Goal: Task Accomplishment & Management: Contribute content

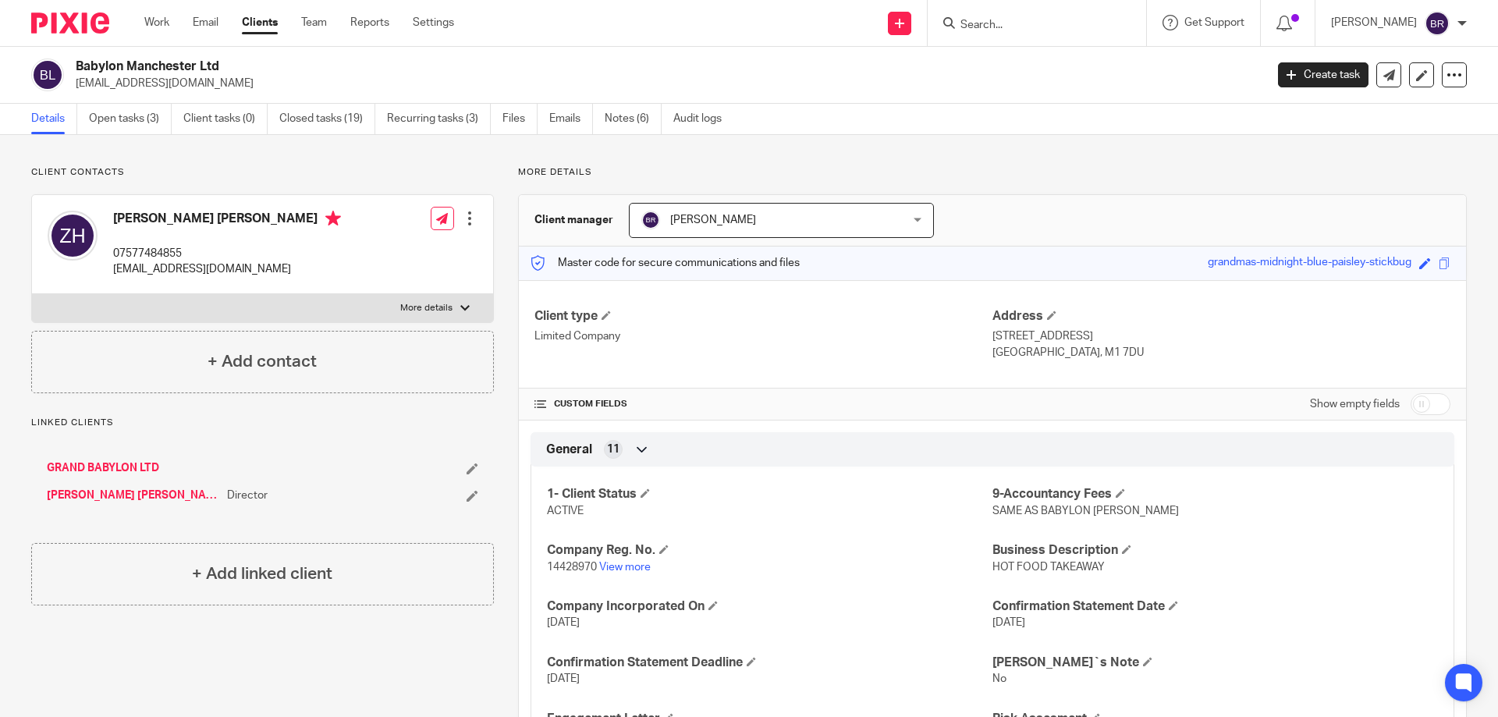
click at [1029, 25] on input "Search" at bounding box center [1029, 26] width 140 height 14
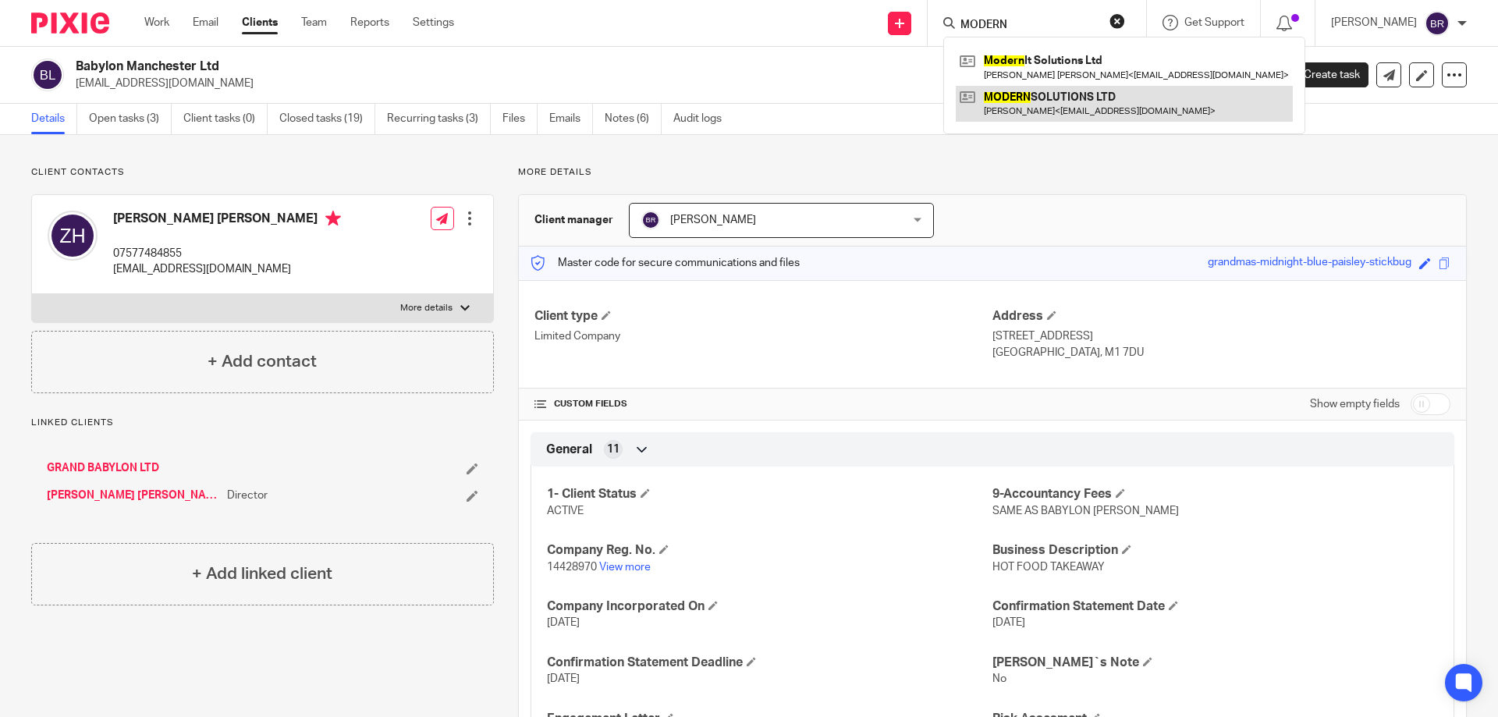
type input "MODERN"
click at [1102, 101] on link at bounding box center [1124, 104] width 337 height 36
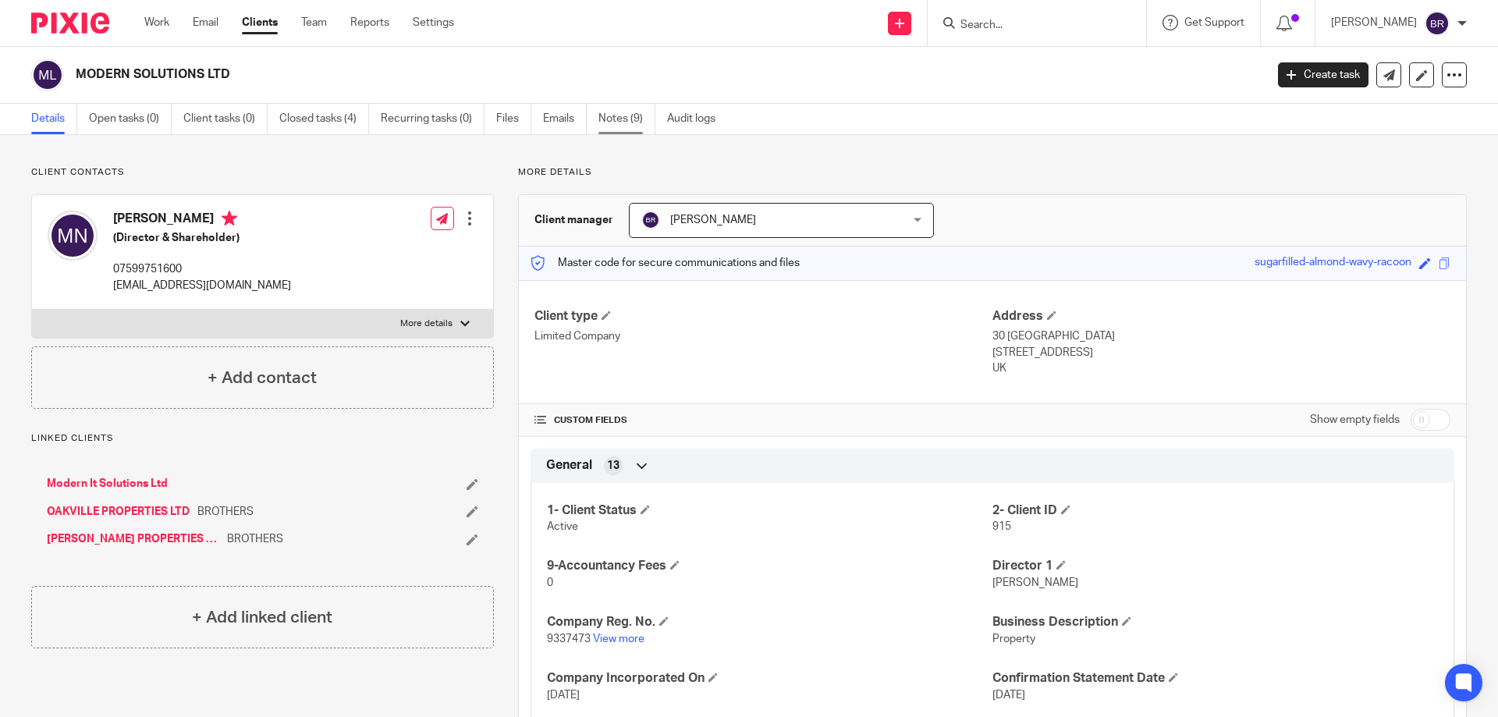
click at [601, 118] on link "Notes (9)" at bounding box center [626, 119] width 57 height 30
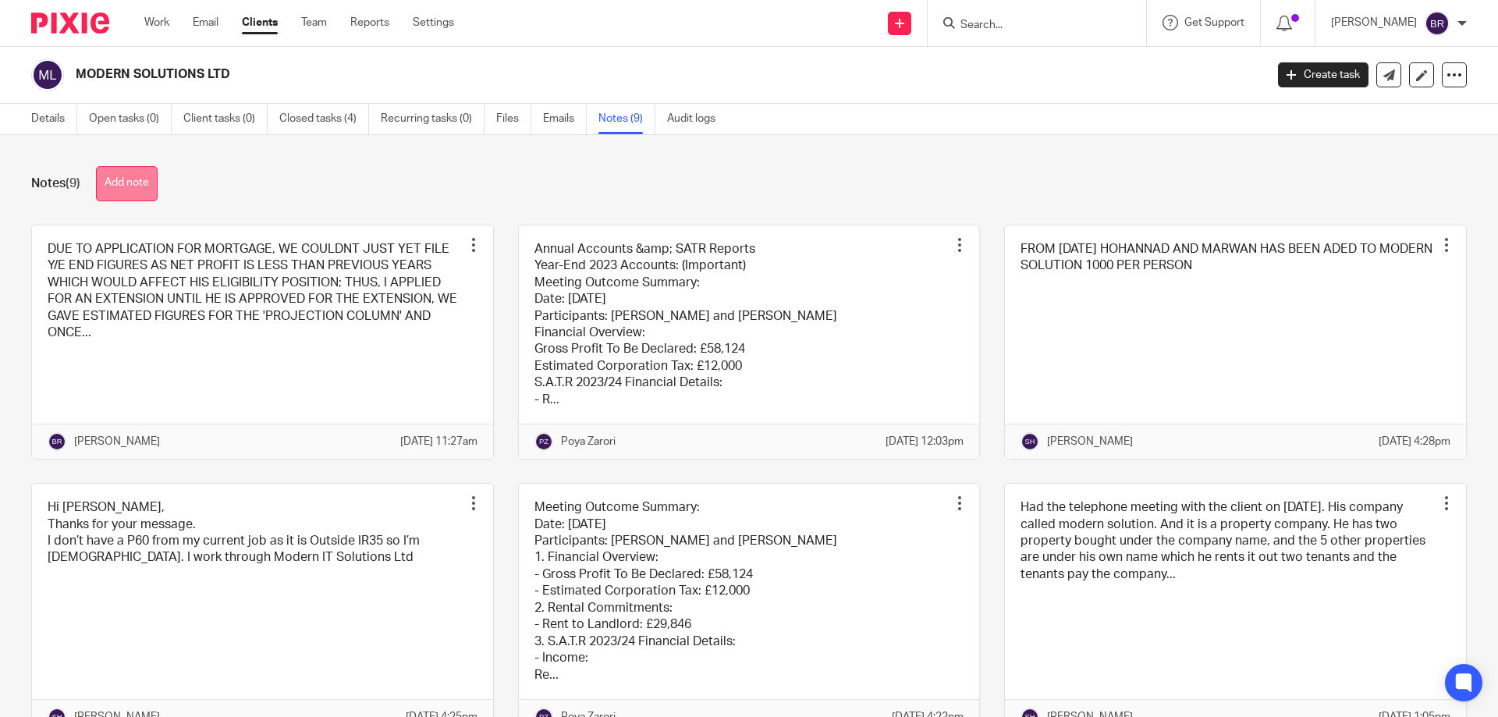
click at [125, 184] on button "Add note" at bounding box center [127, 183] width 62 height 35
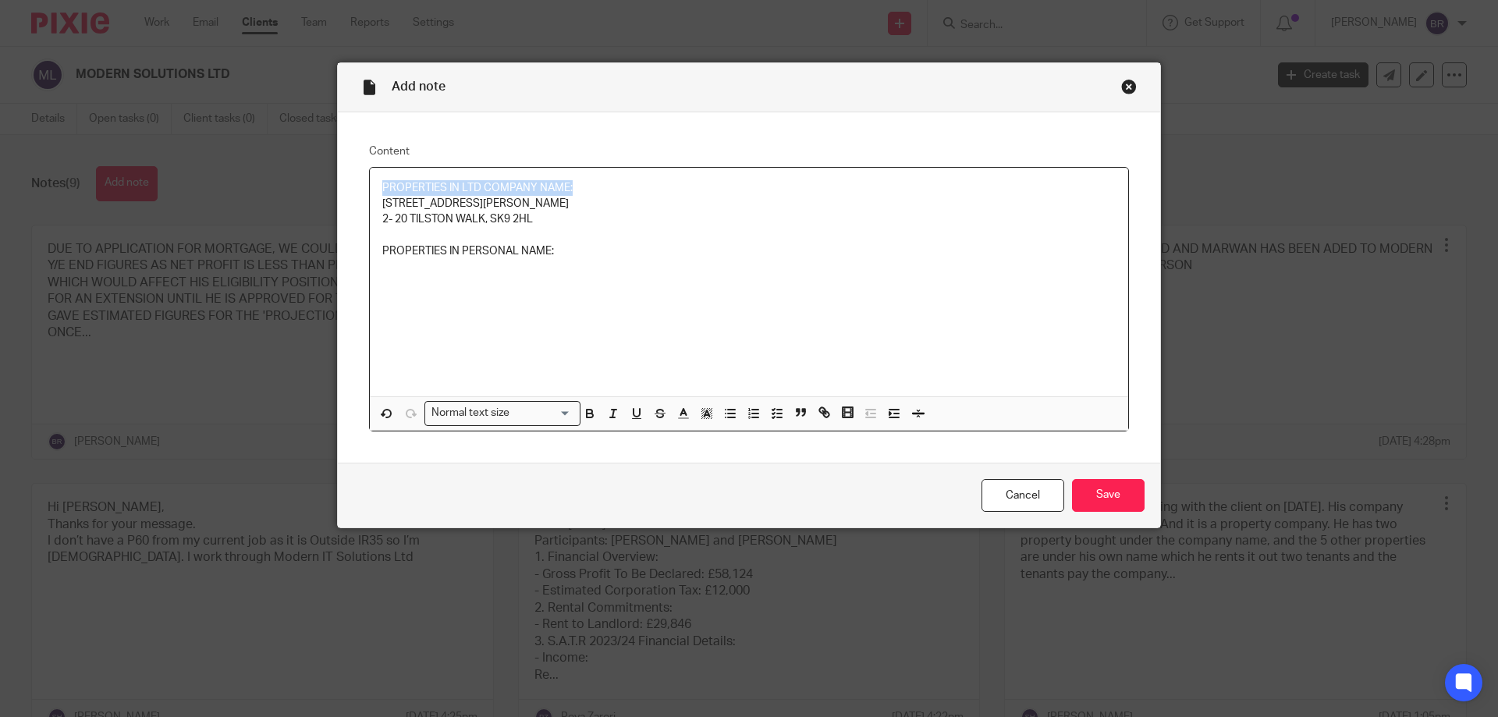
drag, startPoint x: 579, startPoint y: 183, endPoint x: 378, endPoint y: 177, distance: 201.3
click at [378, 177] on div "PROPERTIES IN LTD COMPANY NAME: [STREET_ADDRESS][PERSON_NAME] [STREET_ADDRESS] …" at bounding box center [749, 282] width 758 height 229
click at [587, 413] on icon "button" at bounding box center [590, 415] width 6 height 4
click at [630, 416] on icon "button" at bounding box center [637, 413] width 14 height 14
drag, startPoint x: 545, startPoint y: 250, endPoint x: 376, endPoint y: 249, distance: 169.3
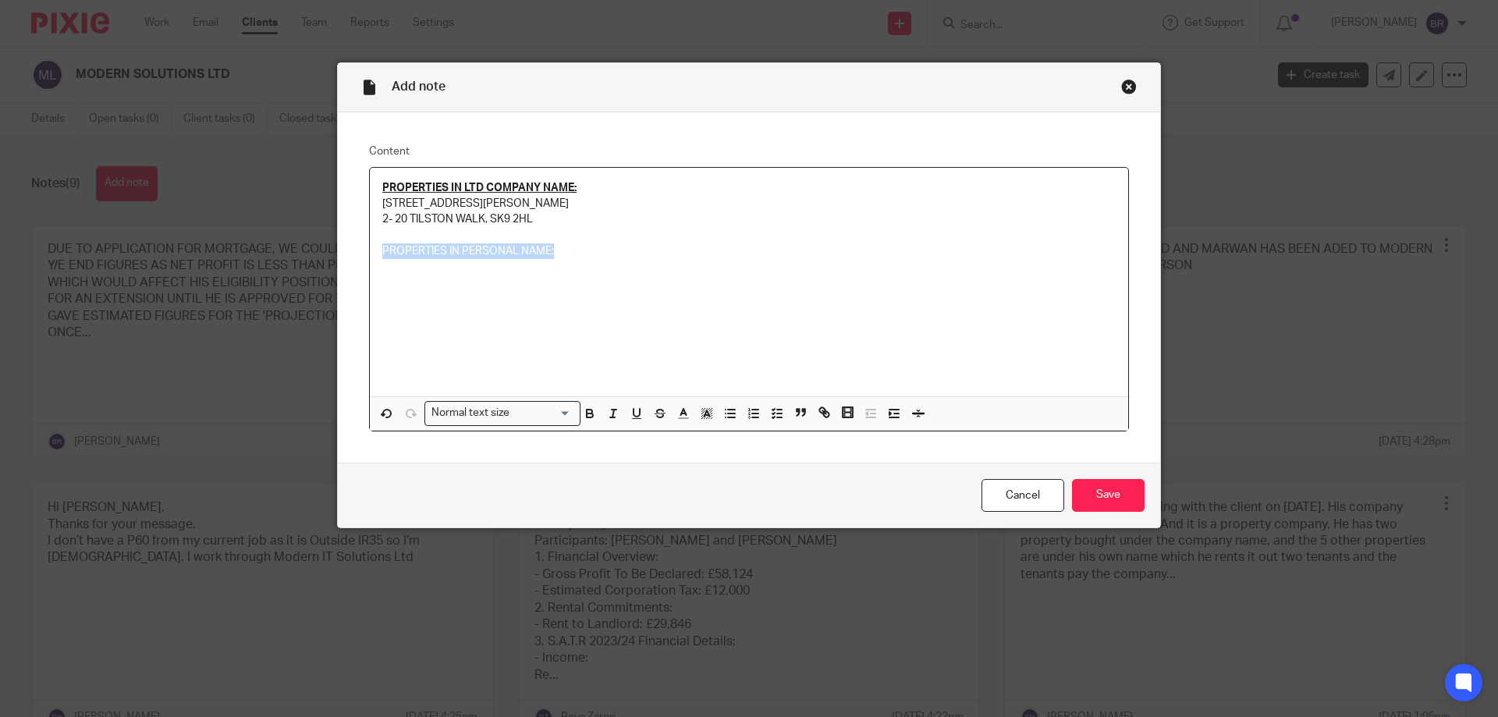
click at [382, 249] on p "PROPERTIES IN PERSONAL NAME:" at bounding box center [748, 251] width 733 height 16
click at [590, 413] on icon "button" at bounding box center [590, 413] width 14 height 14
click at [627, 421] on button "button" at bounding box center [637, 413] width 20 height 20
click at [592, 272] on div "PROPERTIES IN LTD COMPANY NAME: [STREET_ADDRESS][PERSON_NAME] [STREET_ADDRESS] …" at bounding box center [749, 282] width 758 height 229
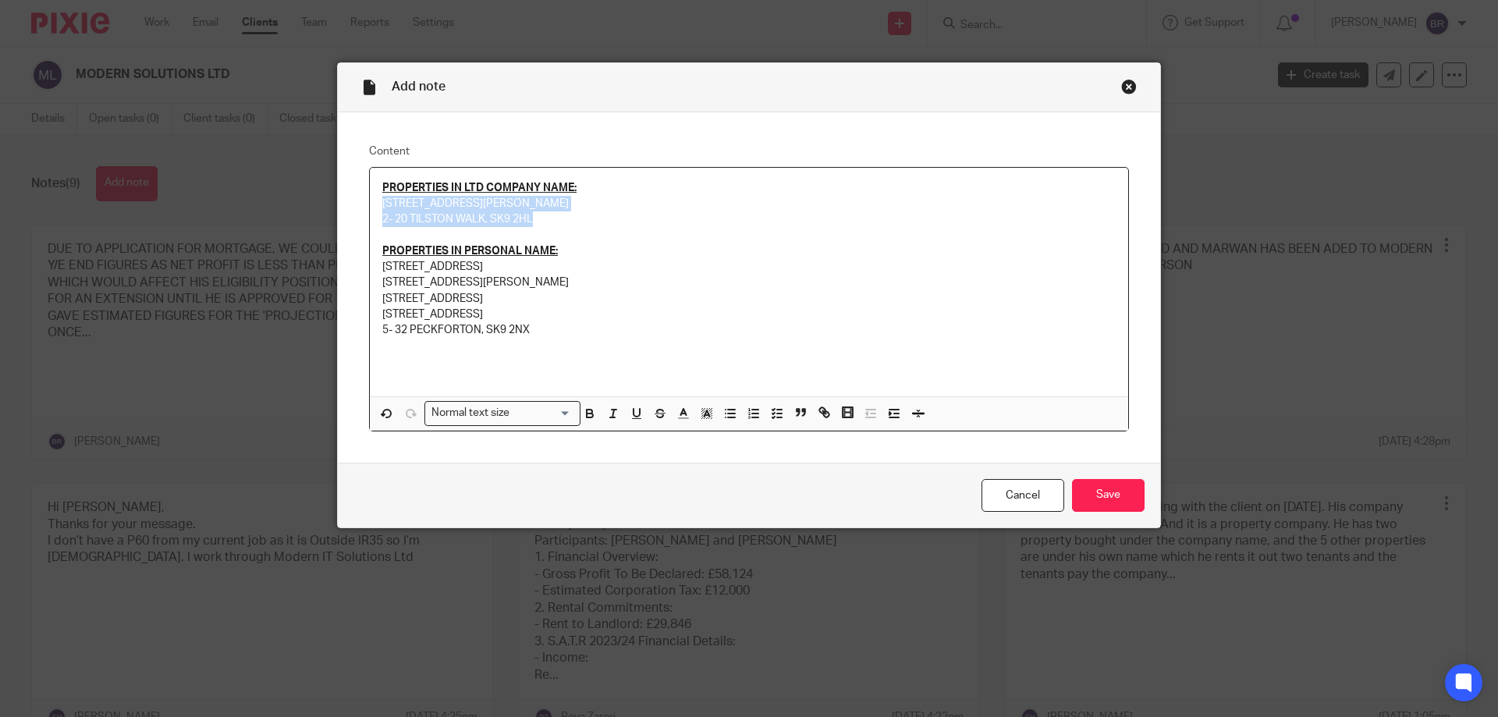
drag, startPoint x: 558, startPoint y: 215, endPoint x: 378, endPoint y: 202, distance: 180.7
click at [378, 202] on div "PROPERTIES IN LTD COMPANY NAME: [STREET_ADDRESS][PERSON_NAME] [STREET_ADDRESS] …" at bounding box center [749, 282] width 758 height 229
click at [704, 419] on rect "button" at bounding box center [704, 418] width 1 height 1
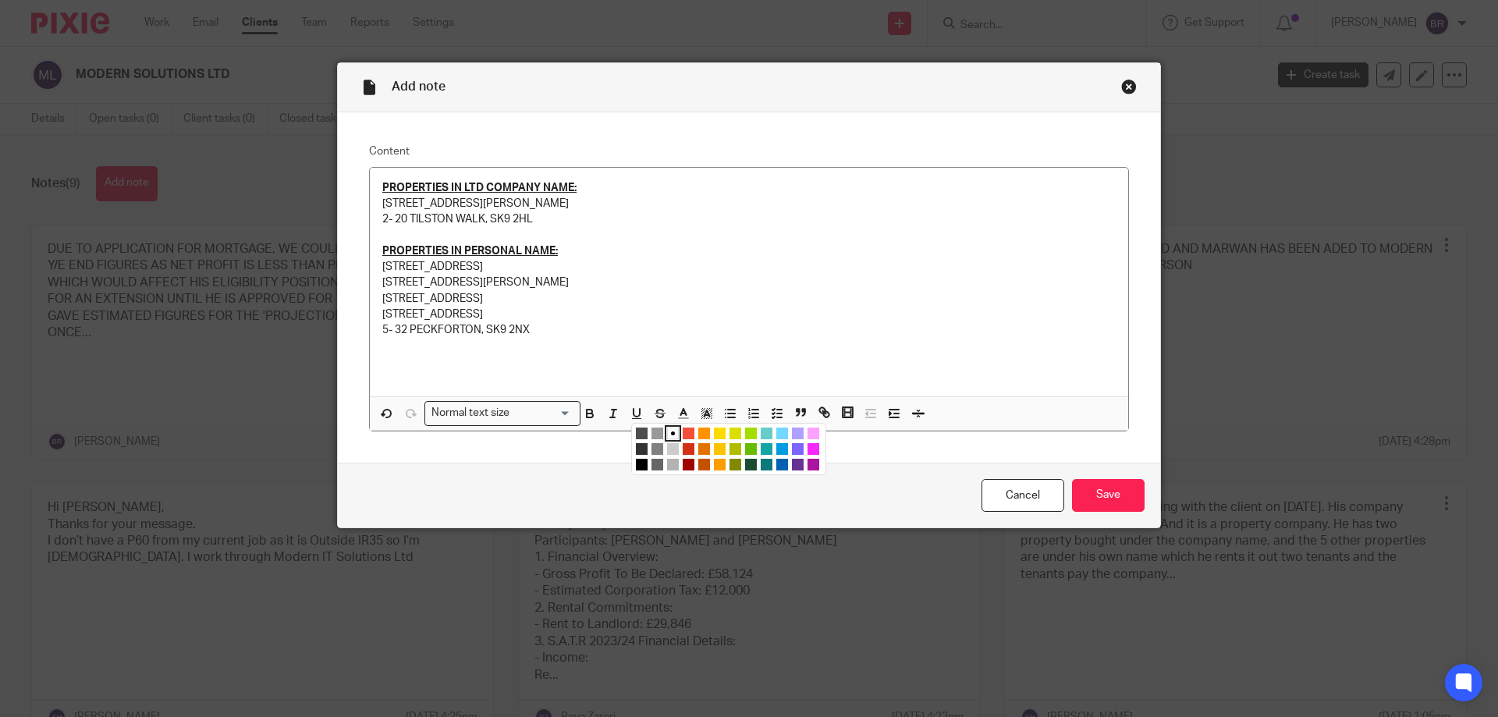
click at [701, 433] on li "color:#FE9200" at bounding box center [704, 434] width 12 height 12
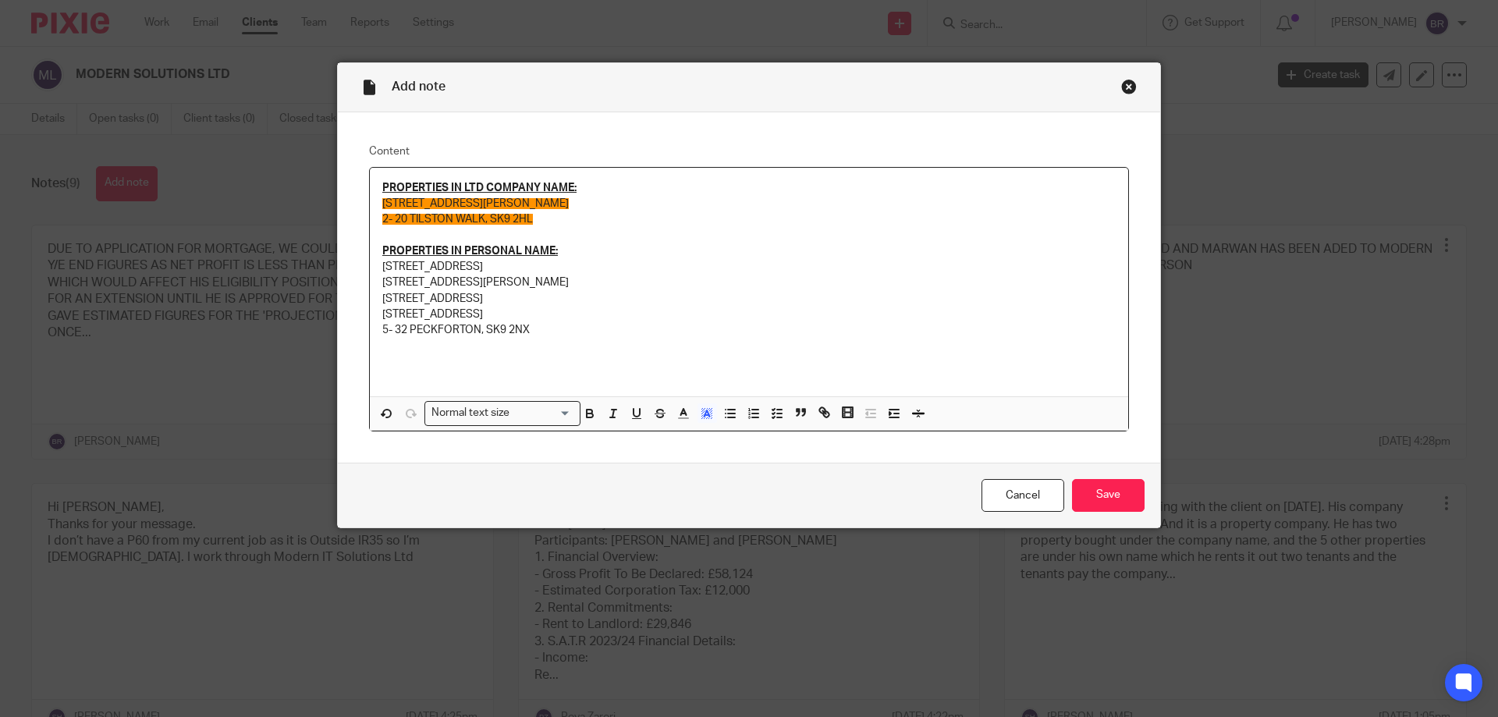
drag, startPoint x: 615, startPoint y: 374, endPoint x: 591, endPoint y: 357, distance: 29.2
click at [614, 374] on div "PROPERTIES IN LTD COMPANY NAME: [STREET_ADDRESS][PERSON_NAME] [STREET_ADDRESS] …" at bounding box center [749, 282] width 758 height 229
drag, startPoint x: 574, startPoint y: 348, endPoint x: 358, endPoint y: 265, distance: 231.4
click at [358, 265] on div "Content PROPERTIES IN LTD COMPANY NAME: [STREET_ADDRESS][PERSON_NAME] 2- 20 [GE…" at bounding box center [749, 287] width 822 height 350
click at [717, 417] on span at bounding box center [752, 414] width 70 height 23
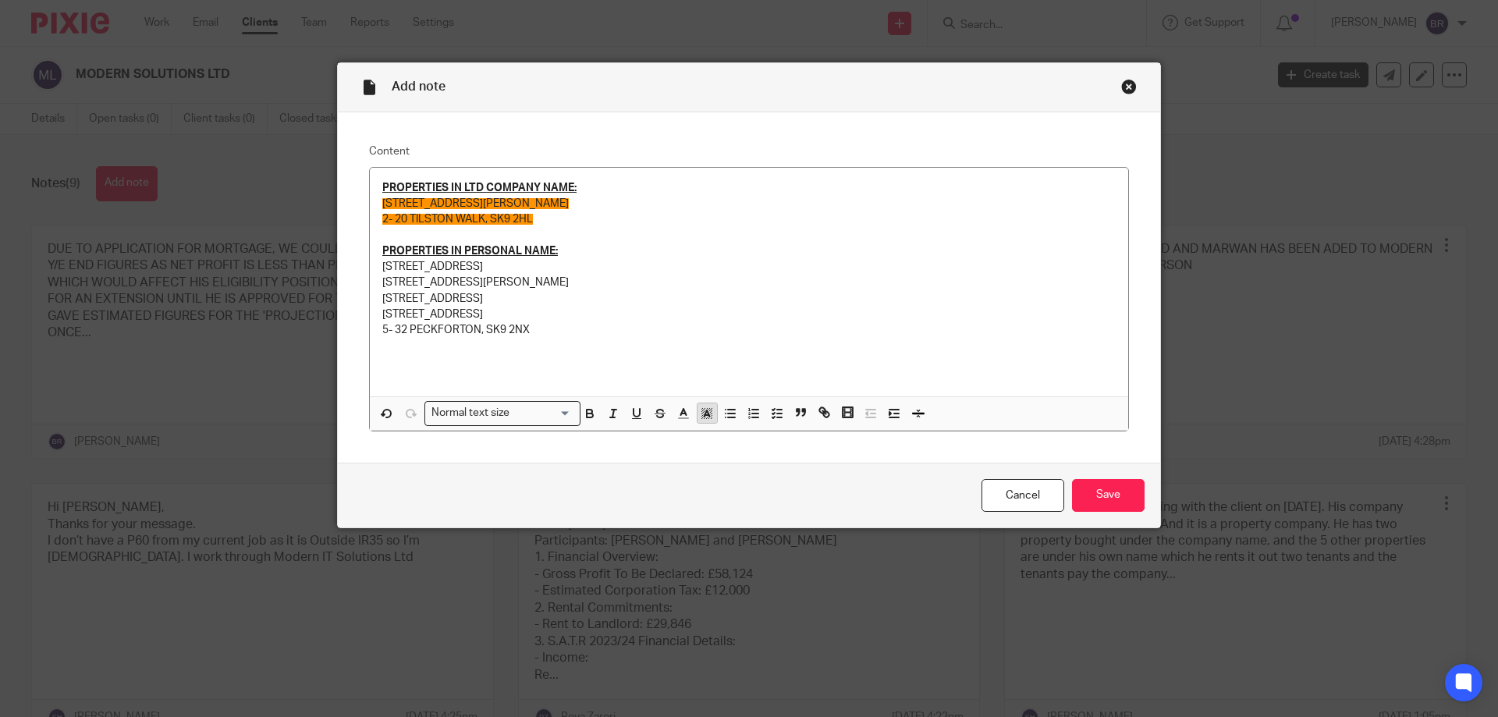
click at [708, 416] on icon "button" at bounding box center [707, 413] width 14 height 14
click at [606, 332] on p "5- 32 PECKFORTON, SK9 2NX" at bounding box center [748, 330] width 733 height 16
drag, startPoint x: 547, startPoint y: 329, endPoint x: 376, endPoint y: 264, distance: 182.7
click at [376, 264] on div "PROPERTIES IN LTD COMPANY NAME: [STREET_ADDRESS][PERSON_NAME] [STREET_ADDRESS] …" at bounding box center [749, 282] width 758 height 229
click at [704, 413] on polyline "button" at bounding box center [706, 413] width 5 height 6
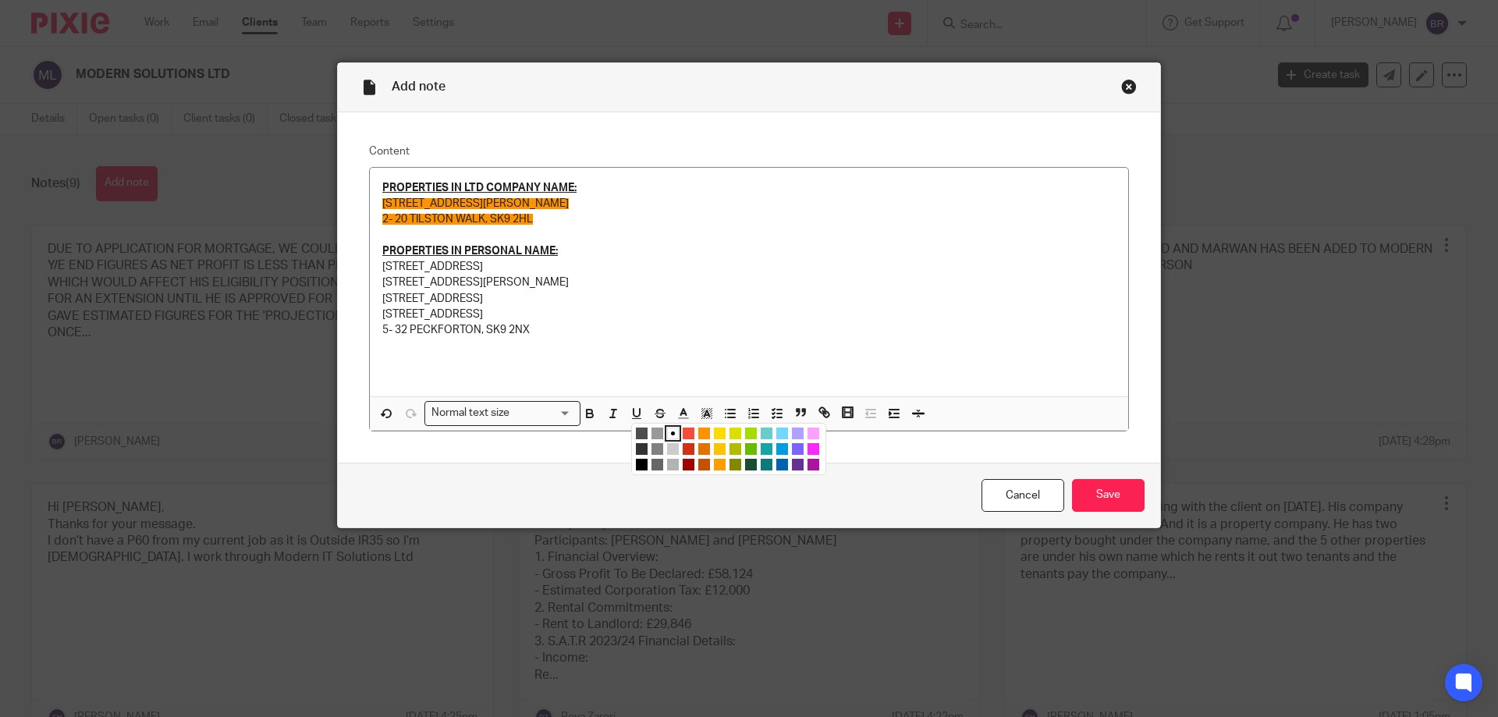
click at [764, 435] on li "color:#68CCCA" at bounding box center [767, 434] width 12 height 12
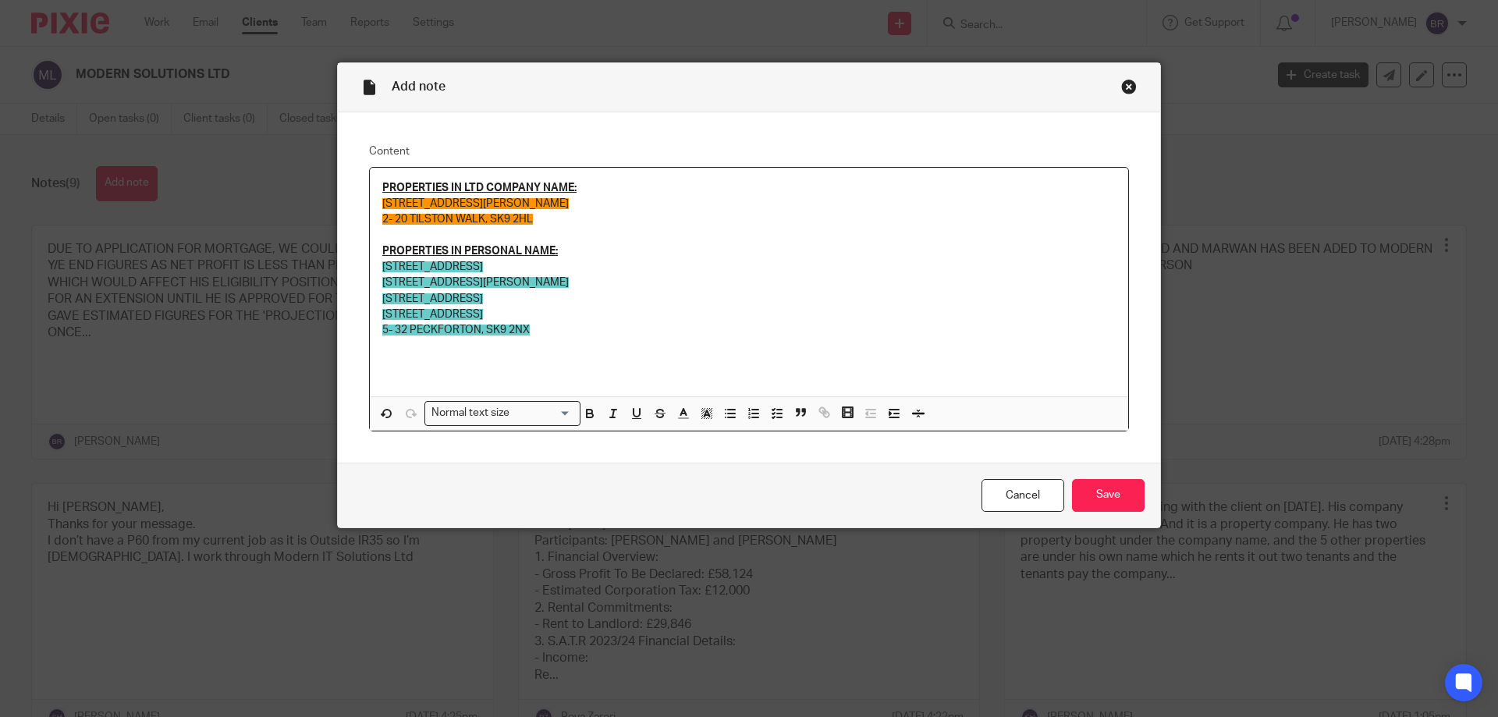
click at [612, 232] on p at bounding box center [748, 236] width 733 height 16
drag, startPoint x: 554, startPoint y: 229, endPoint x: 377, endPoint y: 198, distance: 179.7
click at [370, 199] on div "PROPERTIES IN LTD COMPANY NAME: [STREET_ADDRESS][PERSON_NAME] [STREET_ADDRESS] …" at bounding box center [749, 282] width 758 height 229
click at [705, 415] on line "button" at bounding box center [707, 415] width 4 height 0
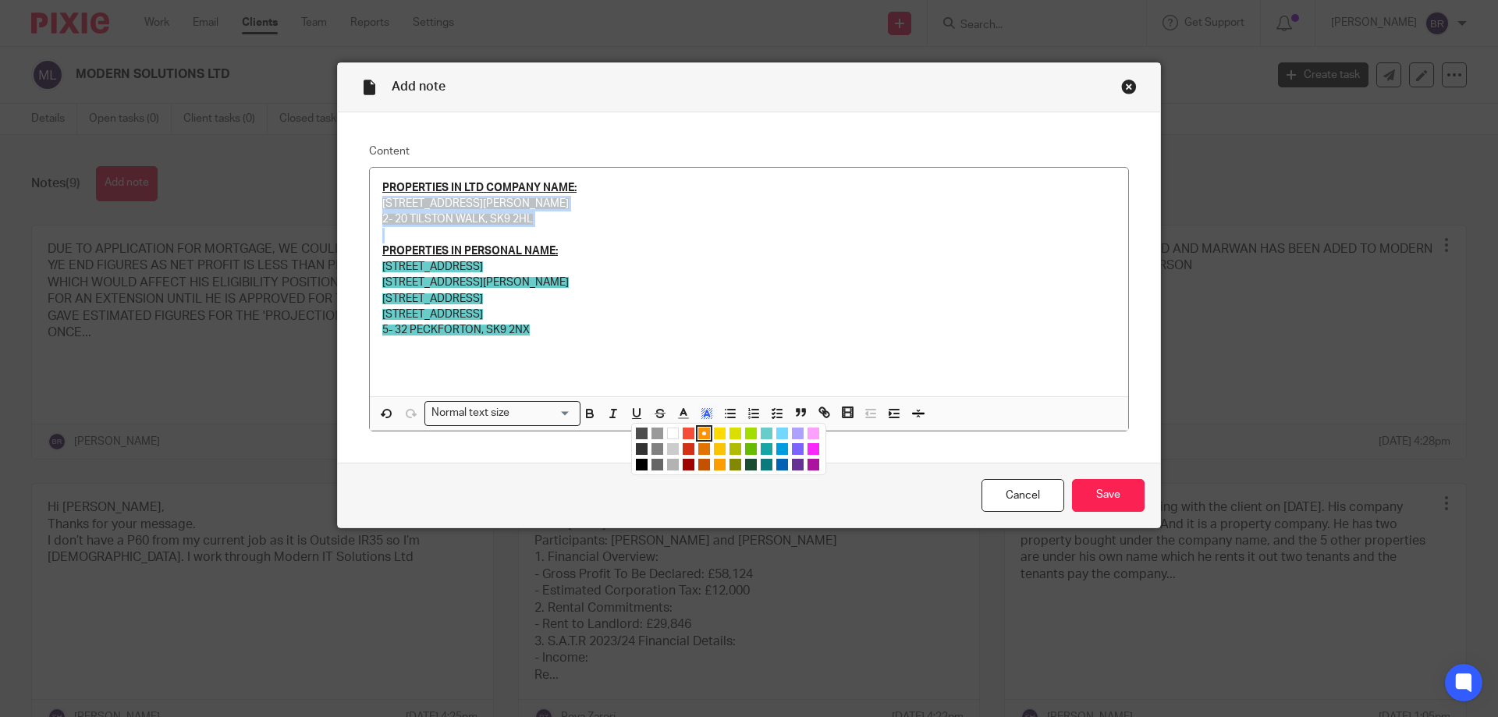
click at [729, 431] on li "color:#DBDF00" at bounding box center [735, 434] width 12 height 12
click at [786, 306] on p "[STREET_ADDRESS]" at bounding box center [748, 299] width 733 height 16
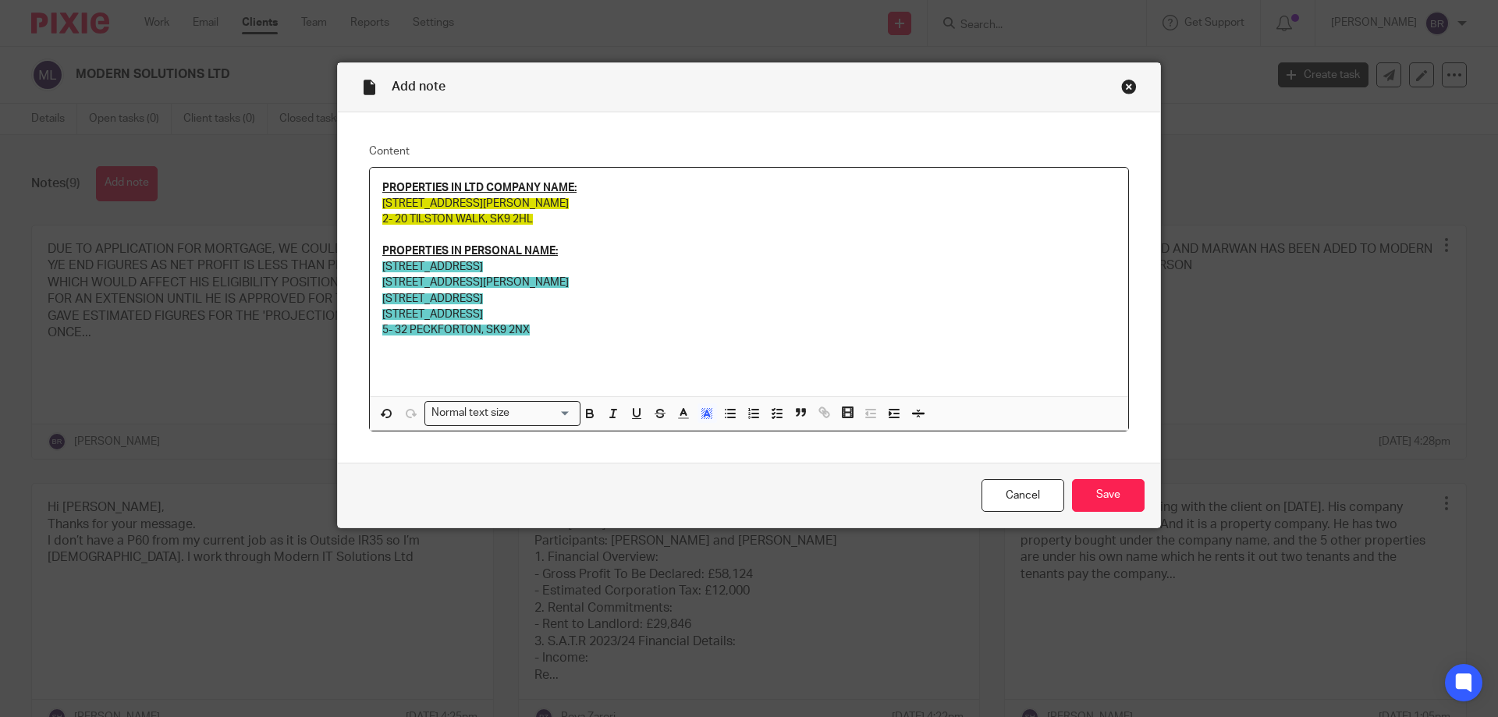
click at [1107, 472] on div "Cancel Save" at bounding box center [749, 496] width 822 height 66
click at [1107, 487] on input "Save" at bounding box center [1108, 496] width 73 height 34
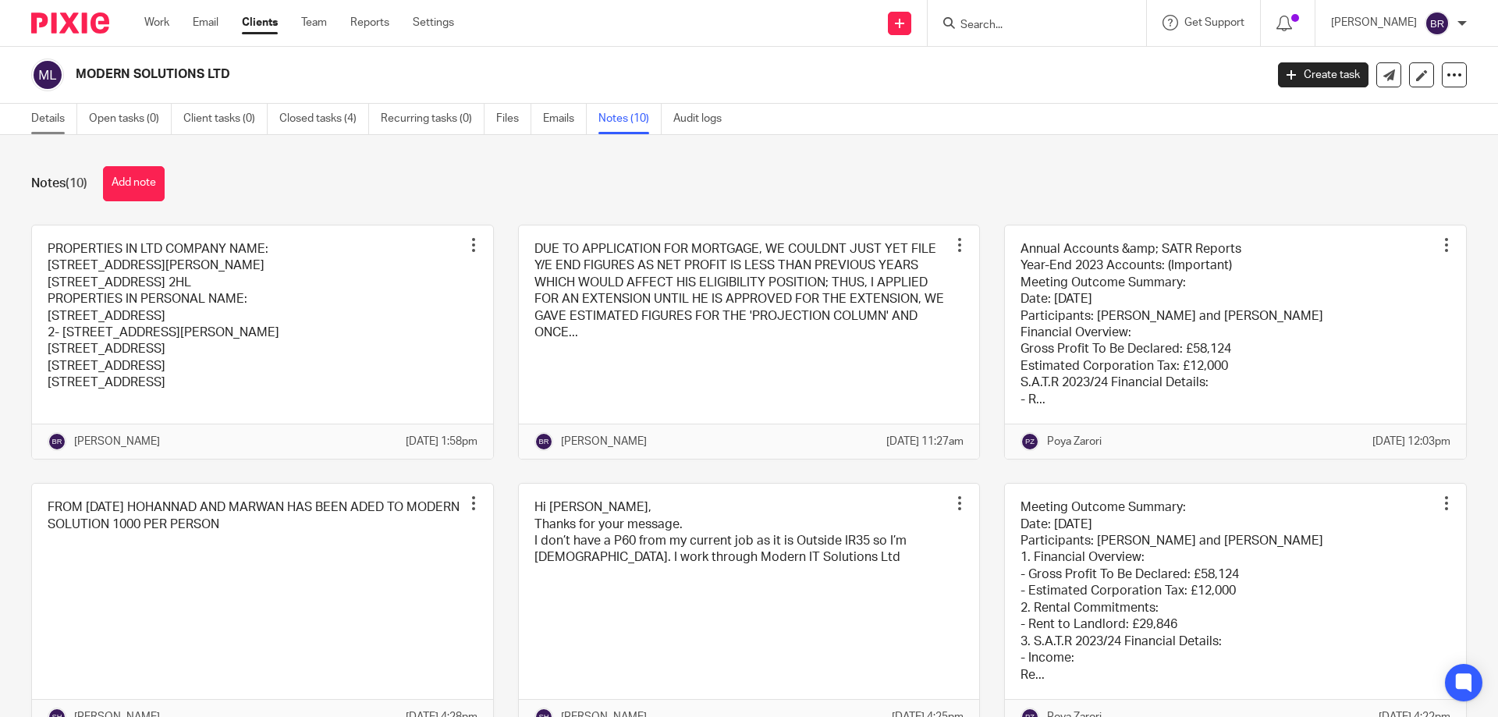
click at [61, 119] on link "Details" at bounding box center [54, 119] width 46 height 30
